Goal: Task Accomplishment & Management: Manage account settings

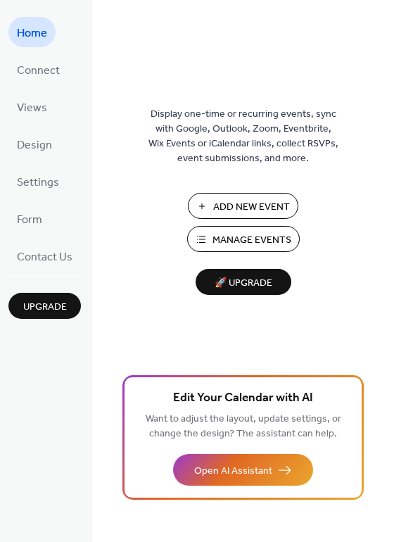
click at [246, 239] on span "Manage Events" at bounding box center [252, 240] width 79 height 15
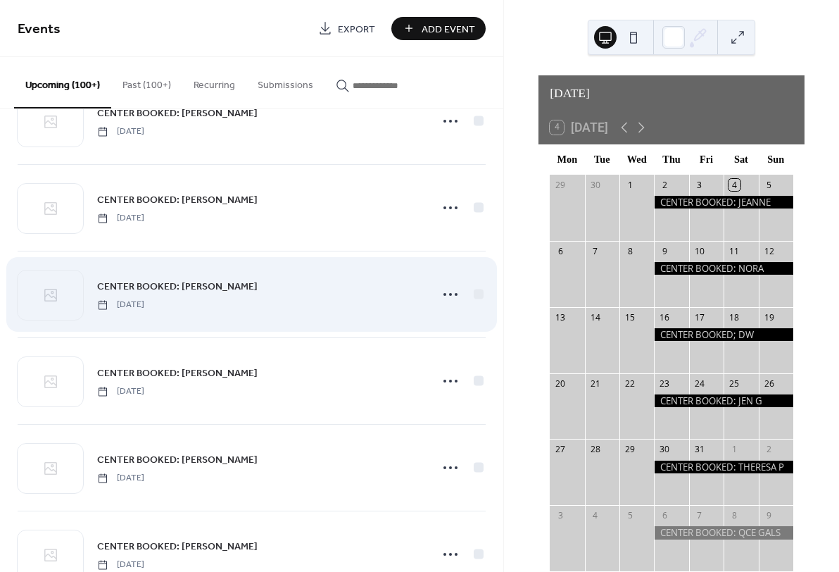
scroll to position [2482, 0]
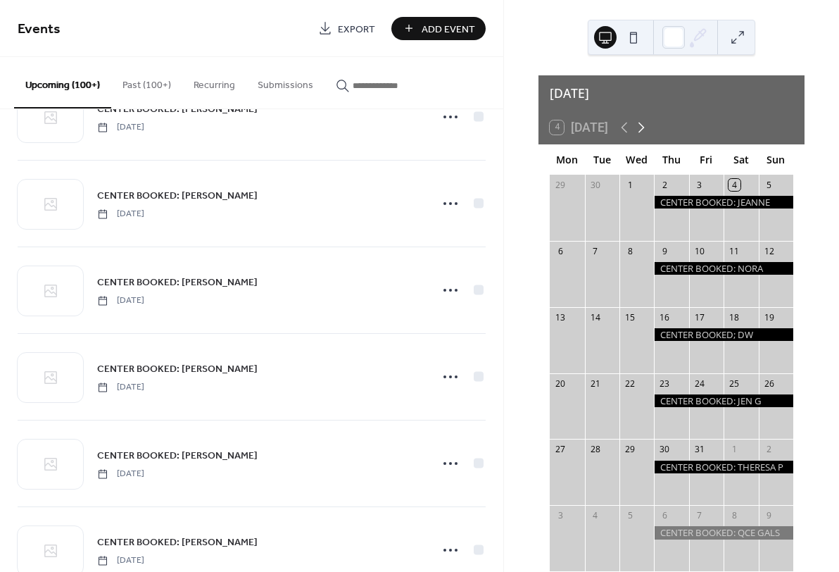
click at [644, 123] on icon at bounding box center [642, 128] width 6 height 11
click at [644, 123] on icon at bounding box center [641, 127] width 17 height 17
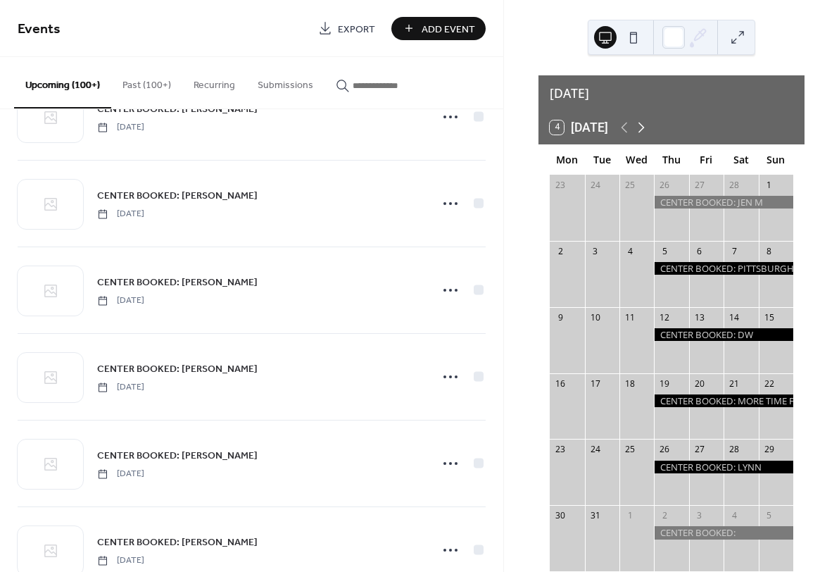
click at [644, 123] on icon at bounding box center [641, 127] width 17 height 17
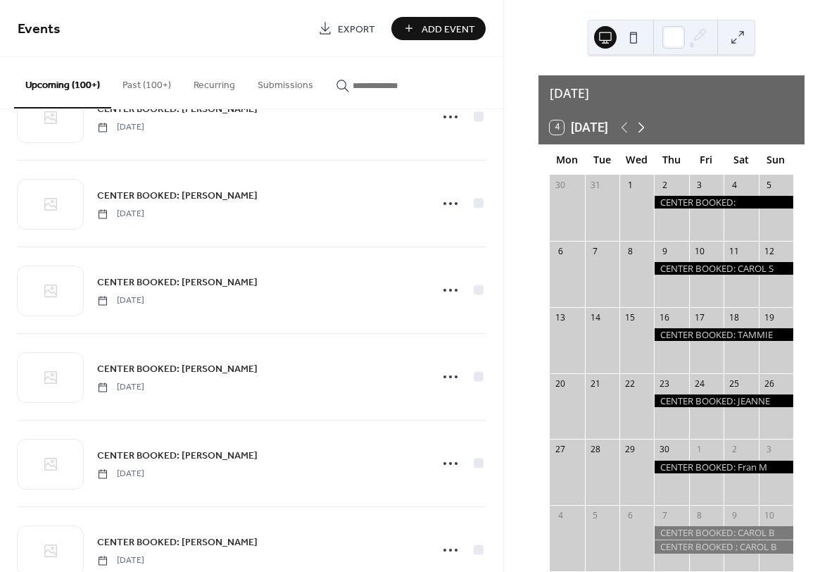
click at [644, 123] on icon at bounding box center [641, 127] width 17 height 17
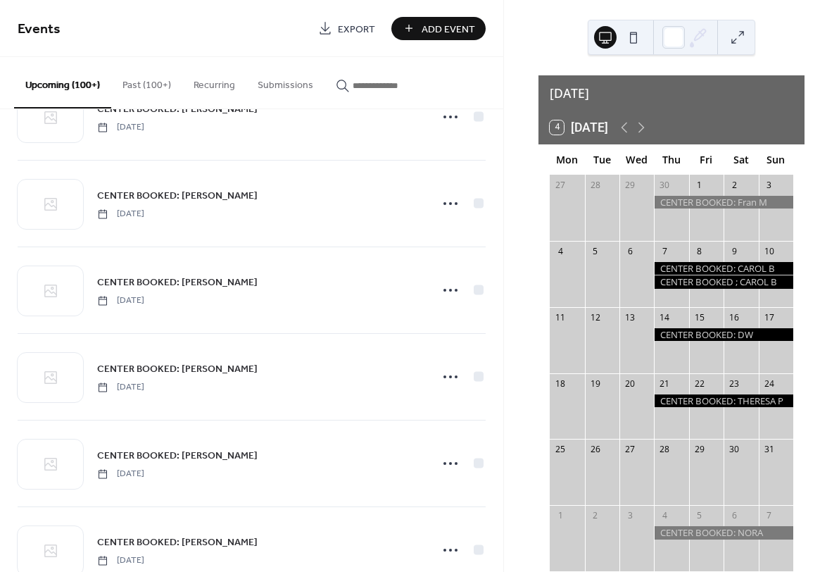
click at [753, 275] on div at bounding box center [723, 281] width 139 height 13
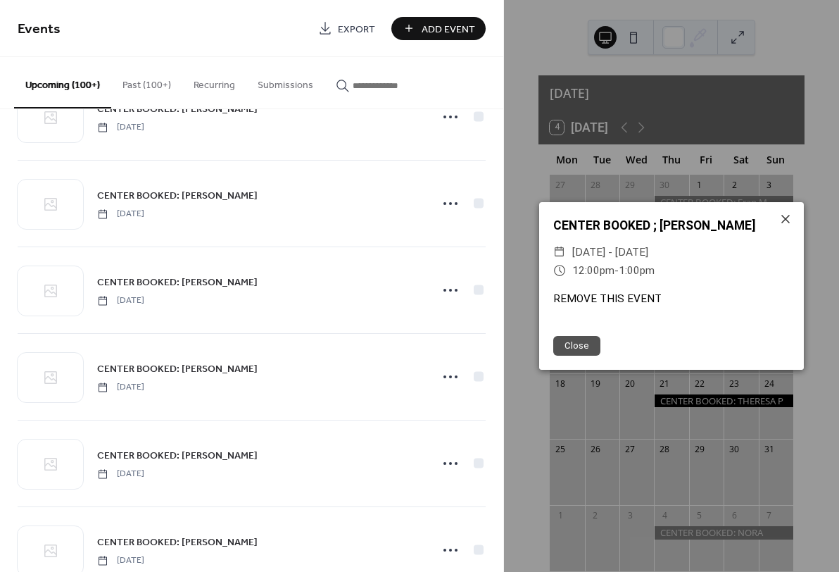
click at [618, 294] on div "REMOVE THIS EVENT" at bounding box center [671, 299] width 265 height 16
click at [610, 296] on div "REMOVE THIS EVENT" at bounding box center [671, 299] width 265 height 16
click at [580, 345] on button "Close" at bounding box center [577, 346] width 47 height 20
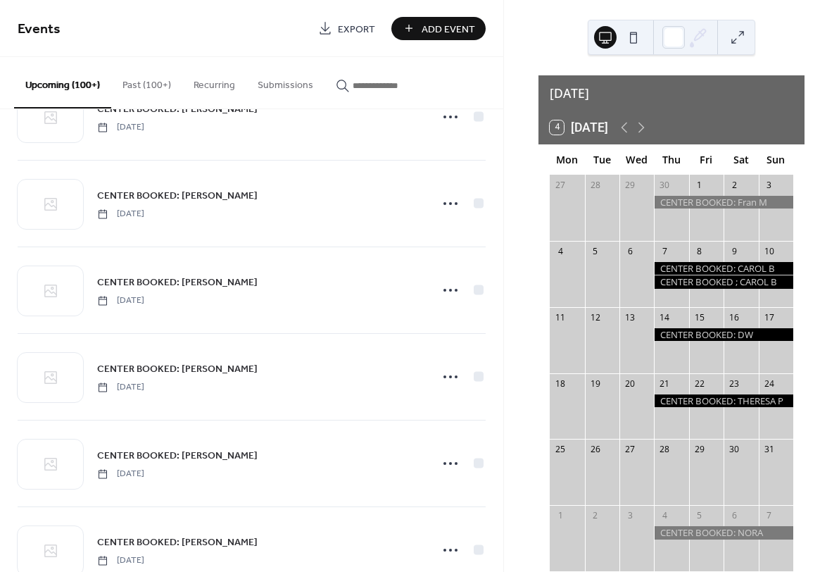
click at [731, 265] on div at bounding box center [723, 268] width 139 height 13
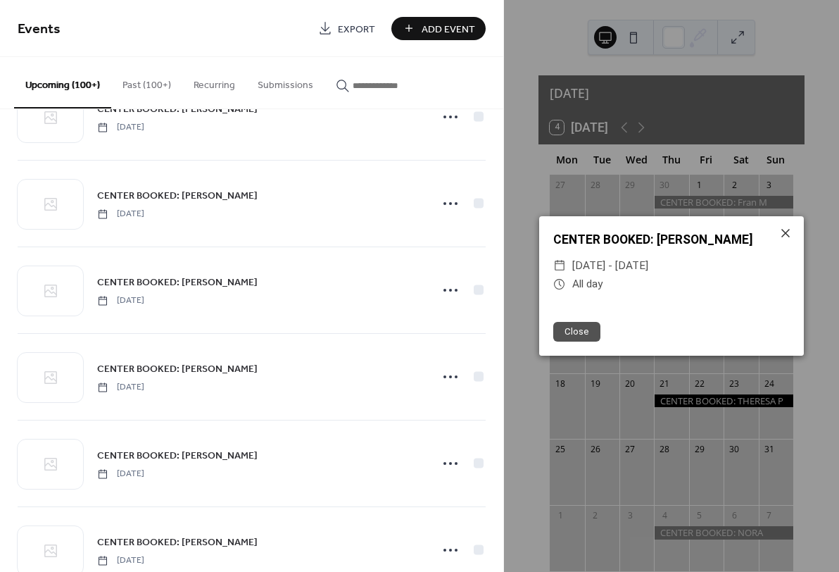
click at [560, 284] on icon at bounding box center [560, 284] width 13 height 13
click at [657, 310] on div "Close" at bounding box center [671, 331] width 265 height 49
click at [787, 232] on icon at bounding box center [786, 233] width 8 height 8
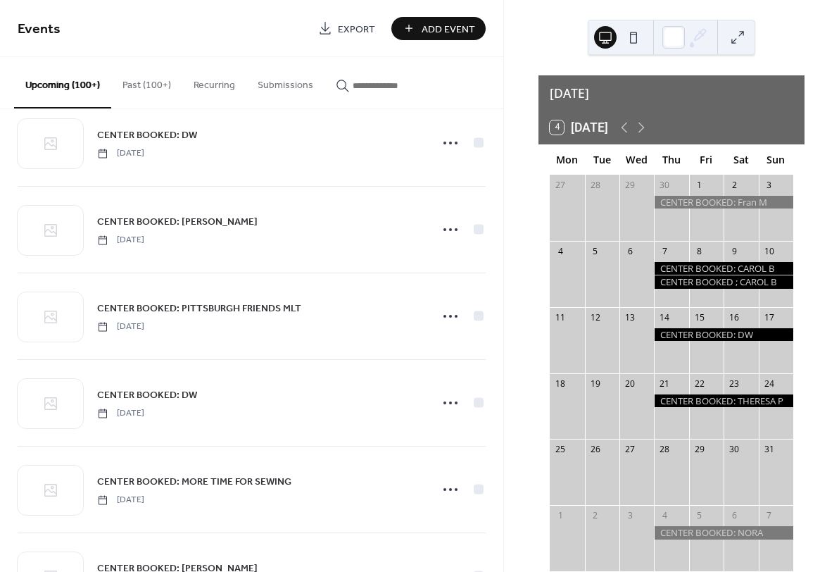
scroll to position [1757, 0]
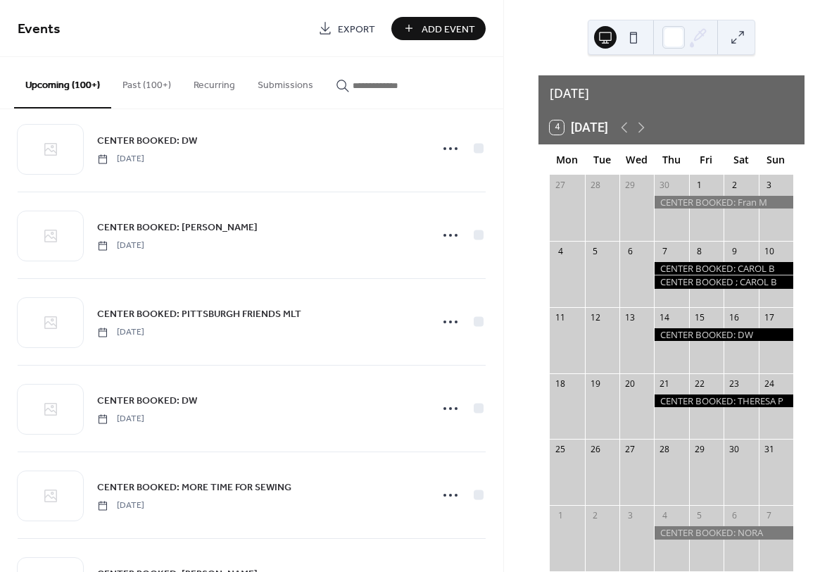
click at [677, 265] on div at bounding box center [723, 268] width 139 height 13
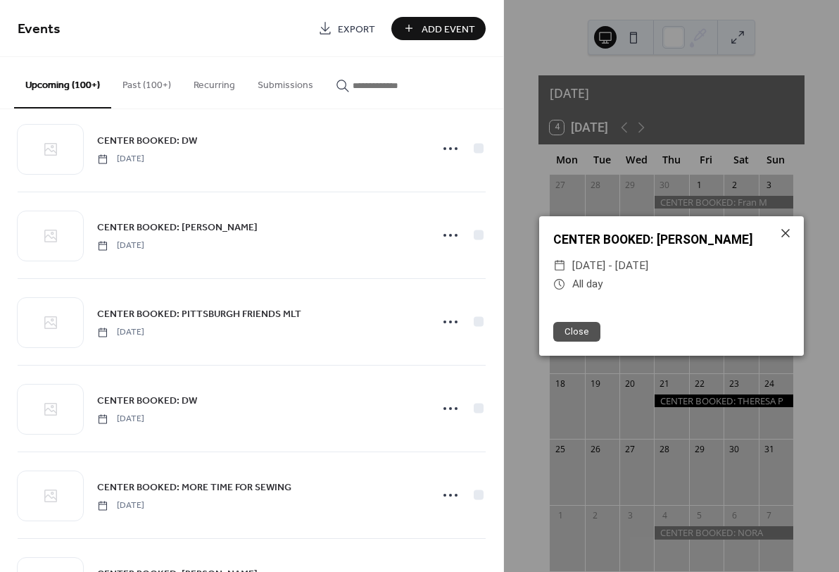
click at [386, 89] on input "button" at bounding box center [395, 85] width 85 height 15
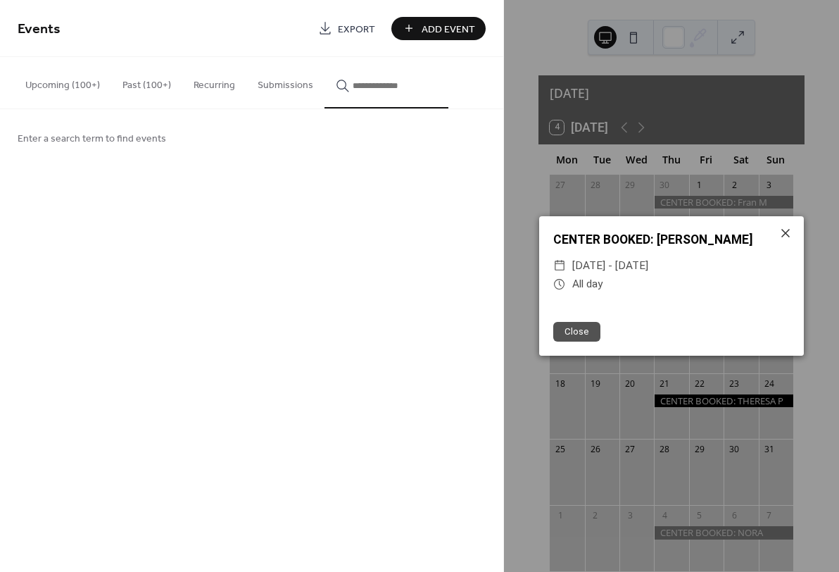
click at [561, 266] on icon at bounding box center [560, 265] width 13 height 13
click at [614, 269] on span "Thu, May 7 - Sun, May 10, 2026" at bounding box center [611, 265] width 76 height 18
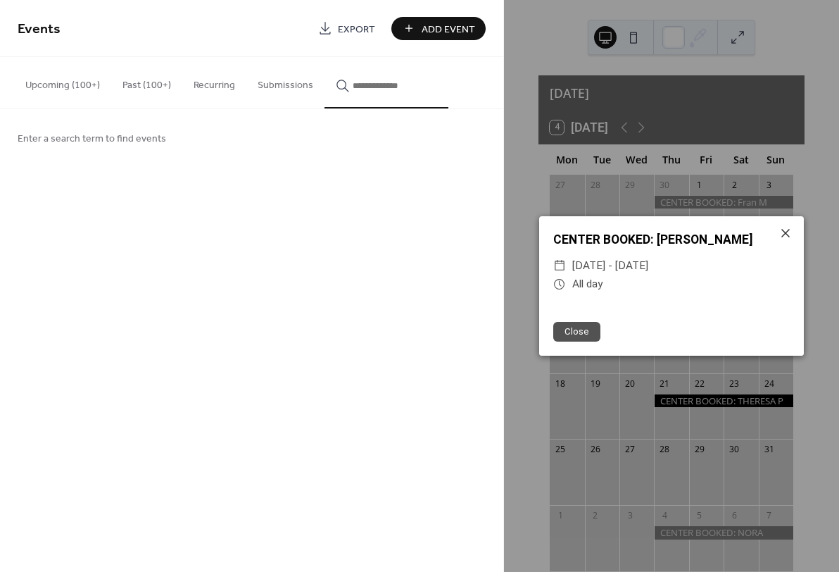
click at [363, 85] on input "button" at bounding box center [395, 85] width 85 height 15
click at [784, 232] on icon at bounding box center [786, 233] width 8 height 8
